Goal: Check status

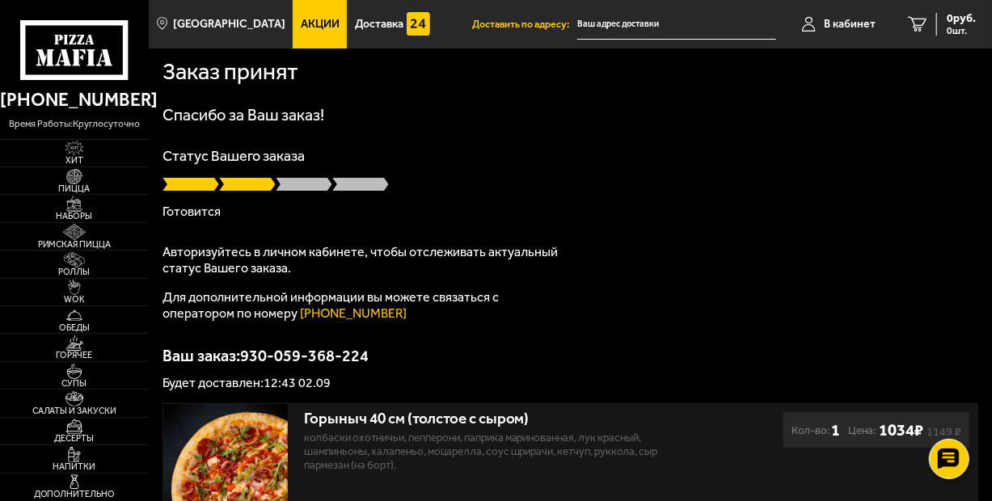
click at [299, 207] on p "Готовится" at bounding box center [570, 211] width 815 height 13
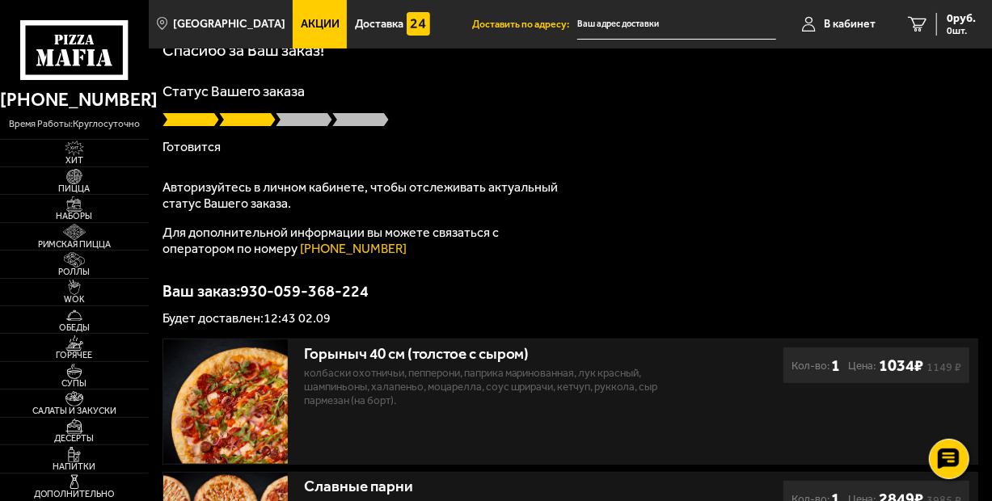
scroll to position [63, 0]
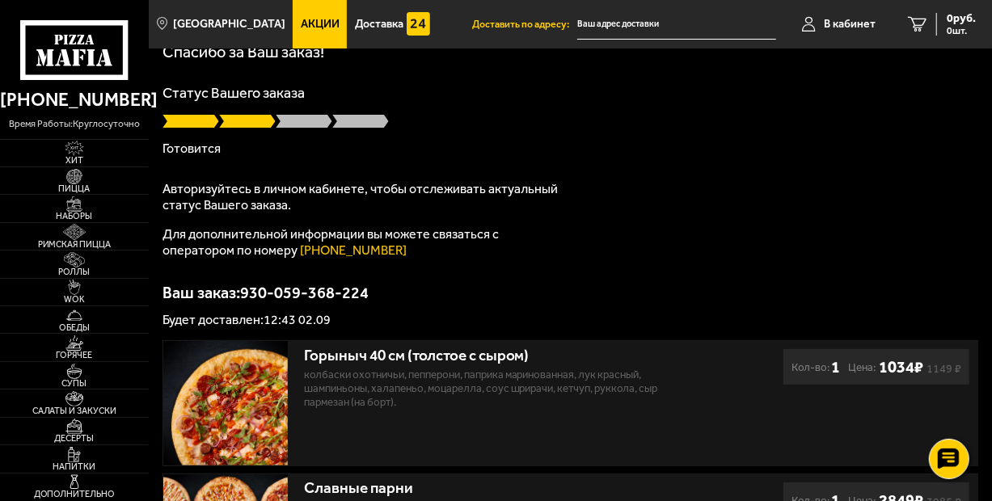
click at [653, 25] on input "text" at bounding box center [676, 25] width 198 height 30
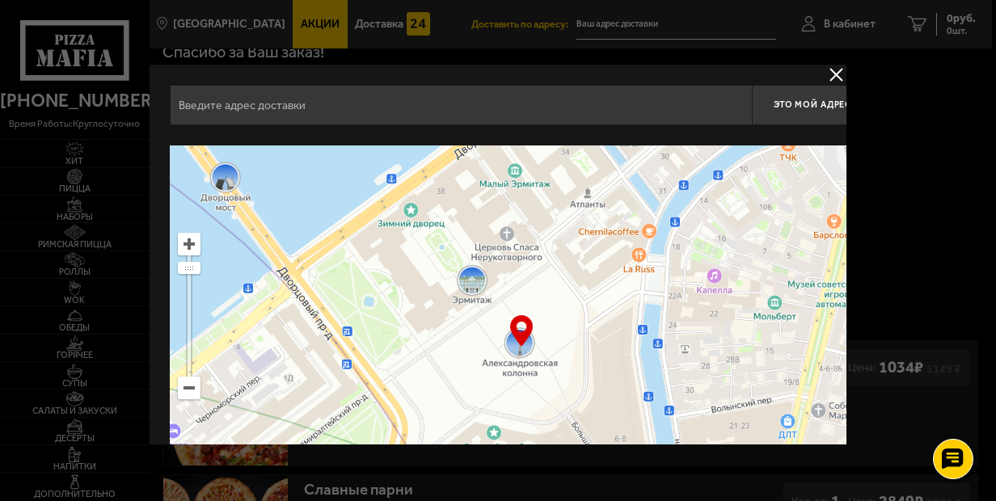
click at [830, 71] on button "delivery type" at bounding box center [836, 75] width 20 height 20
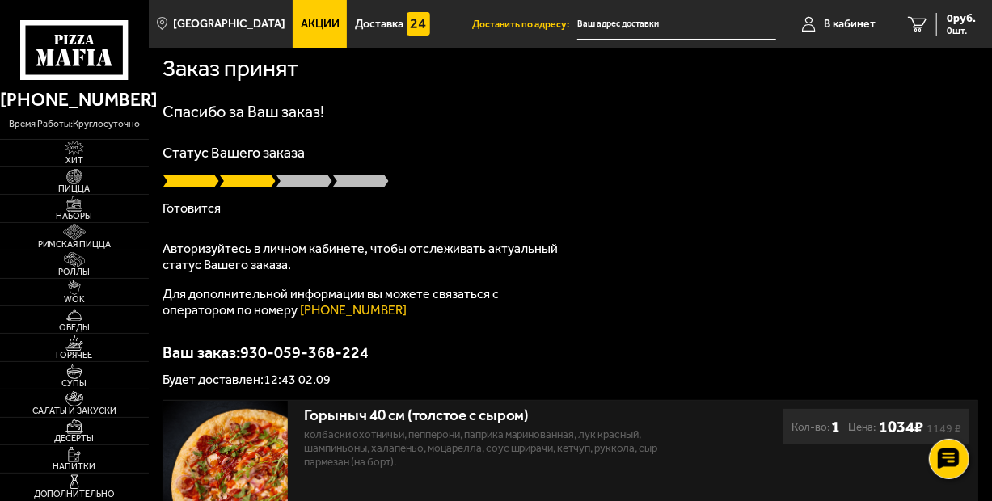
scroll to position [0, 0]
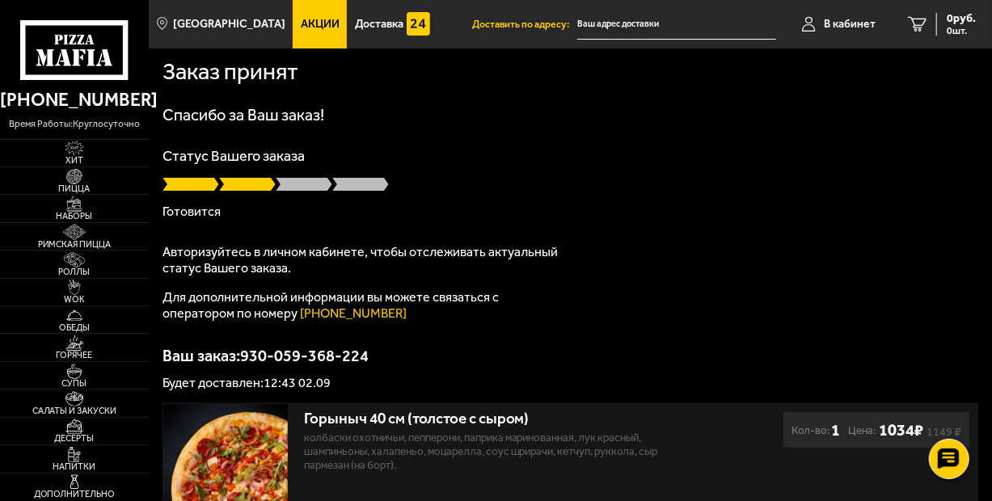
click at [272, 197] on div "Статус Вашего заказа Готовится" at bounding box center [570, 184] width 815 height 70
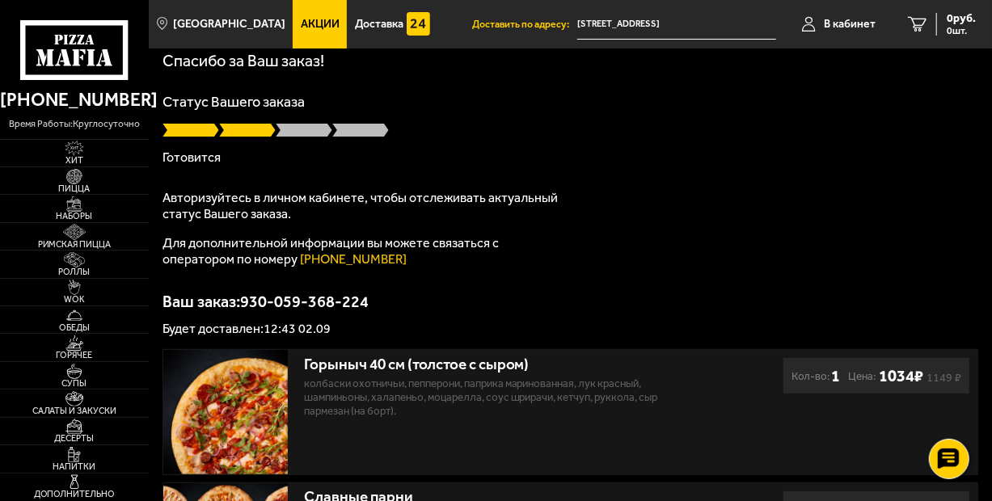
scroll to position [45, 0]
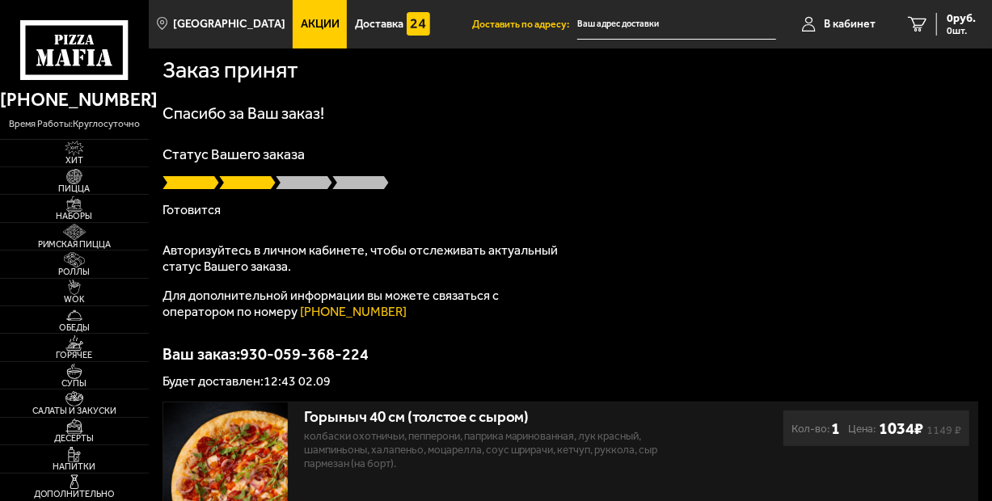
scroll to position [2, 0]
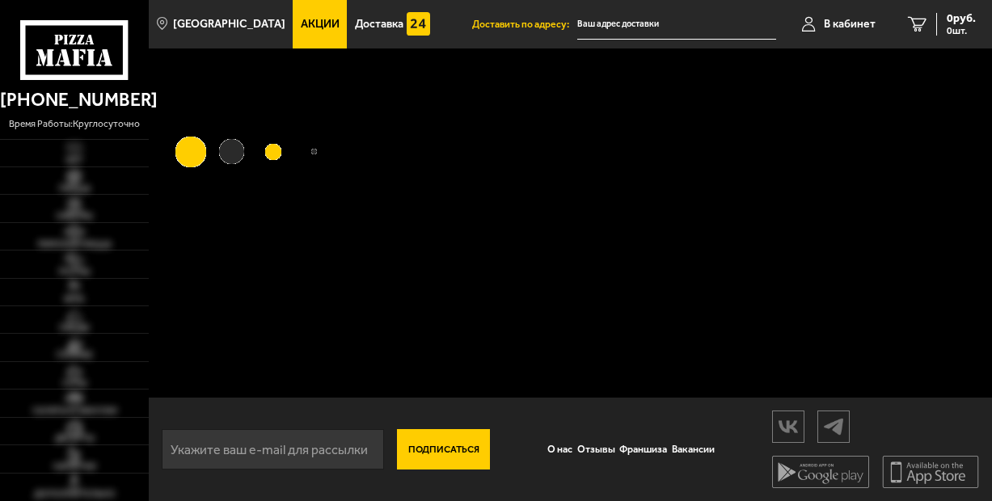
scroll to position [2, 0]
